Goal: Transaction & Acquisition: Subscribe to service/newsletter

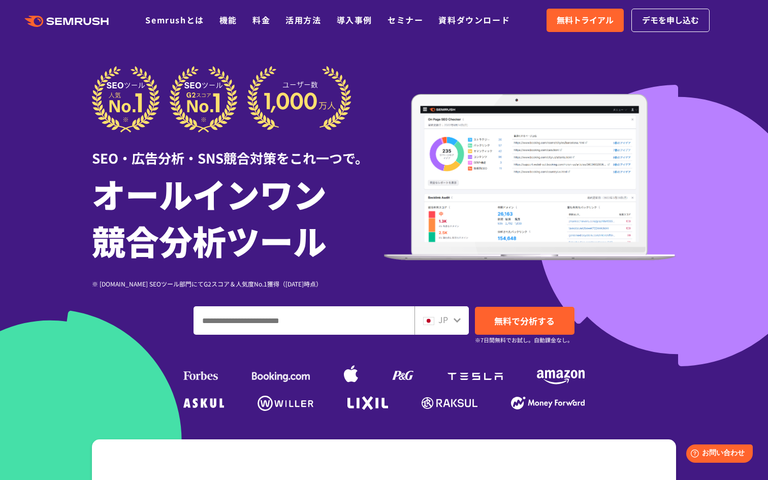
click at [248, 23] on ul "Semrushとは 機能 料金 活用方法 導入事例 セミナー 資料ダウンロード" at bounding box center [335, 20] width 380 height 13
click at [255, 23] on link "料金" at bounding box center [261, 20] width 18 height 12
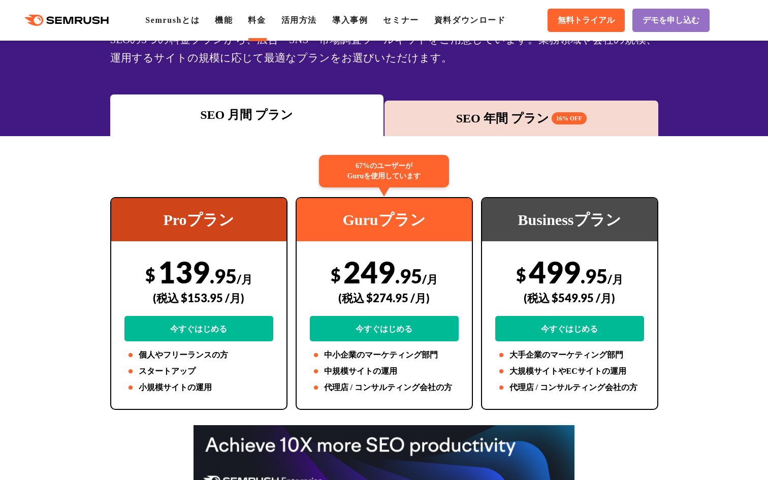
scroll to position [61, 0]
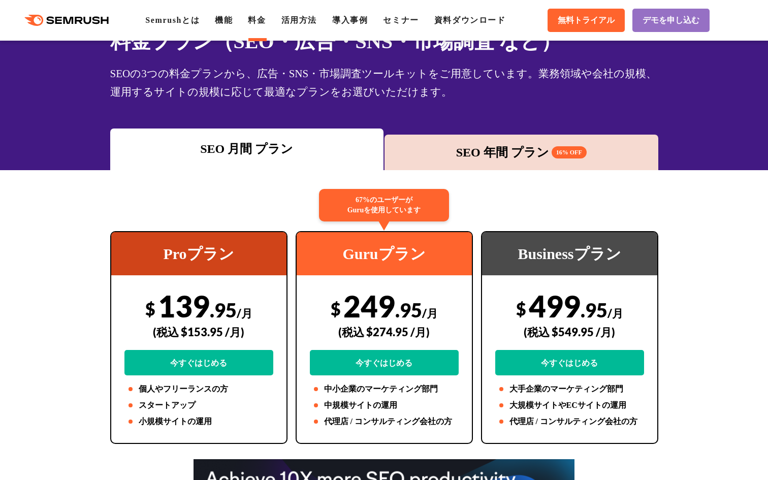
click at [467, 152] on div "SEO 年間 プラン 16% OFF" at bounding box center [522, 152] width 264 height 18
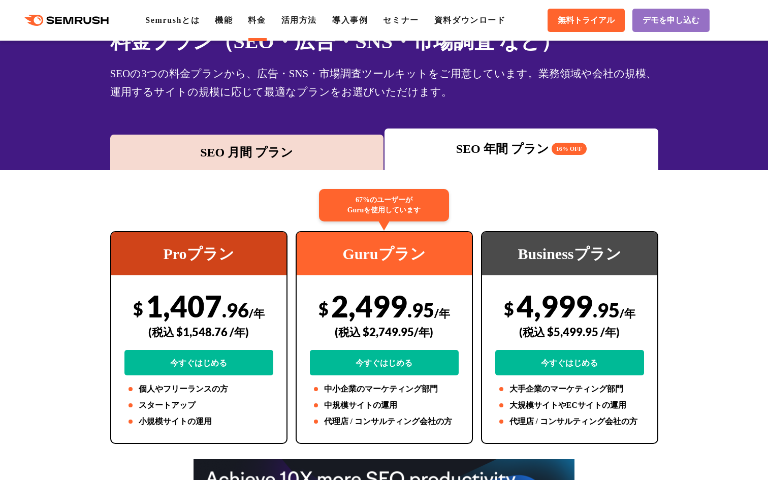
click at [280, 152] on div "SEO 月間 プラン" at bounding box center [247, 152] width 264 height 18
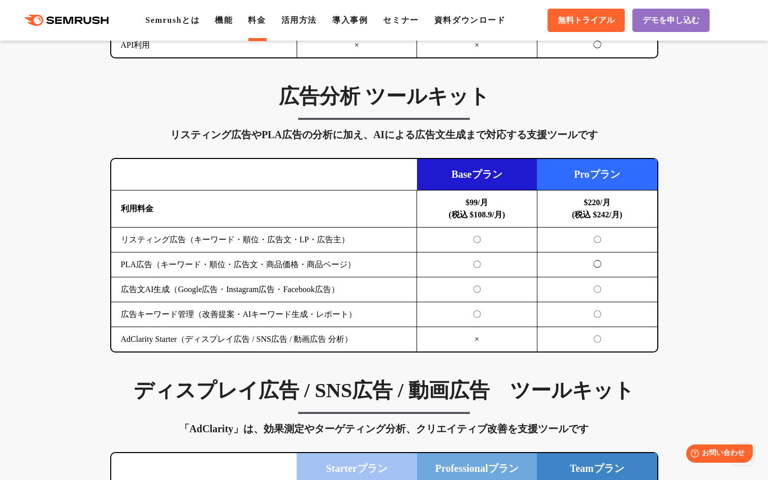
scroll to position [1030, 0]
